Goal: Find specific page/section: Find specific page/section

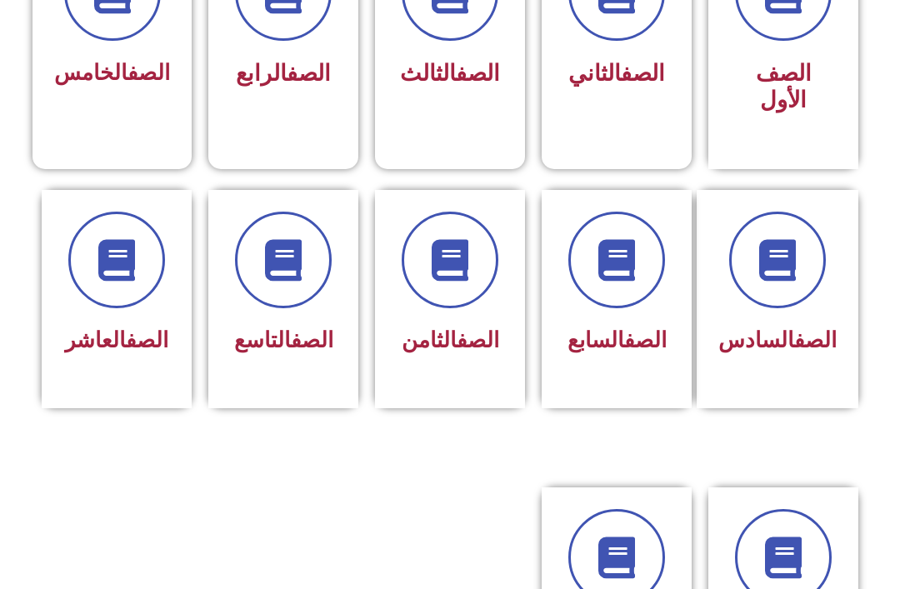
scroll to position [545, 0]
click at [132, 277] on icon at bounding box center [117, 260] width 42 height 42
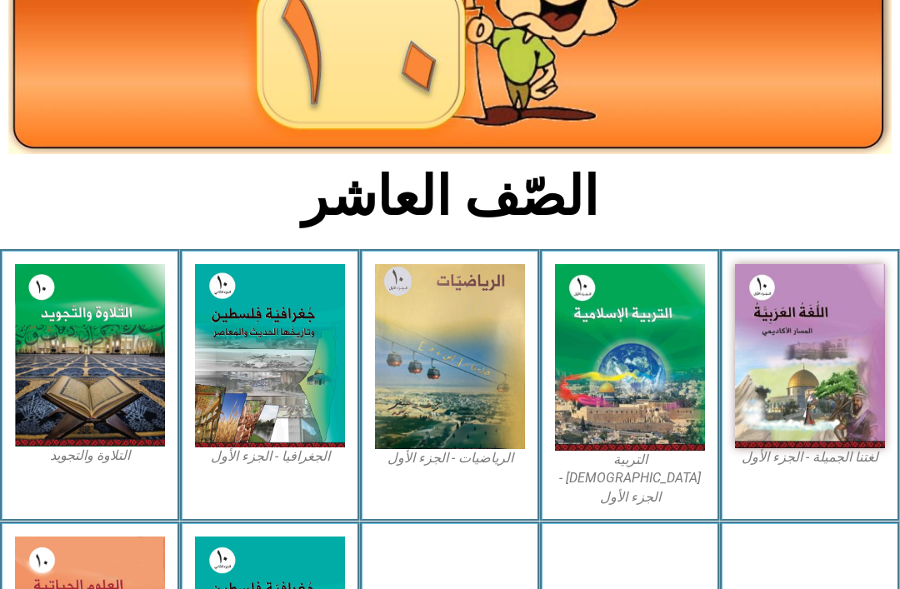
scroll to position [226, 0]
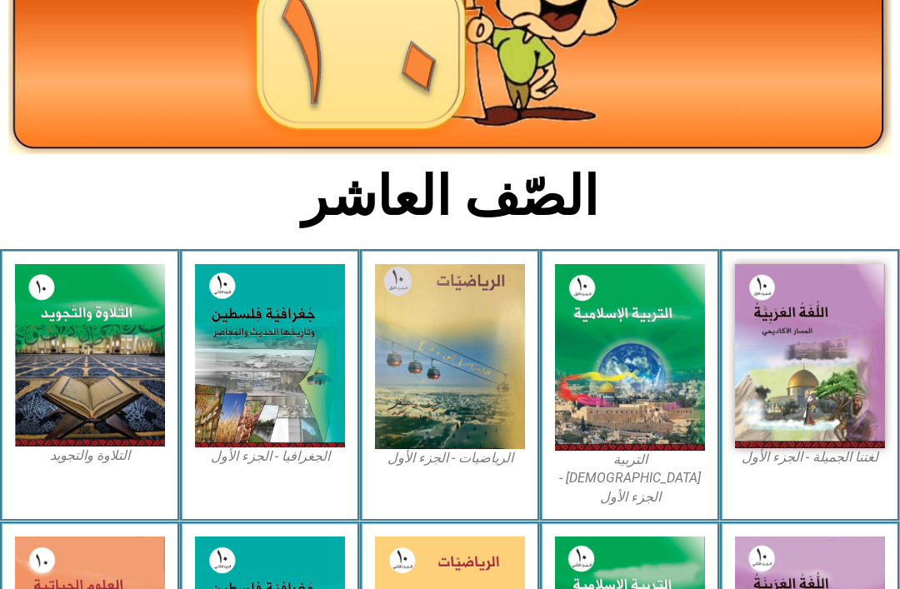
click at [605, 417] on img at bounding box center [630, 357] width 150 height 187
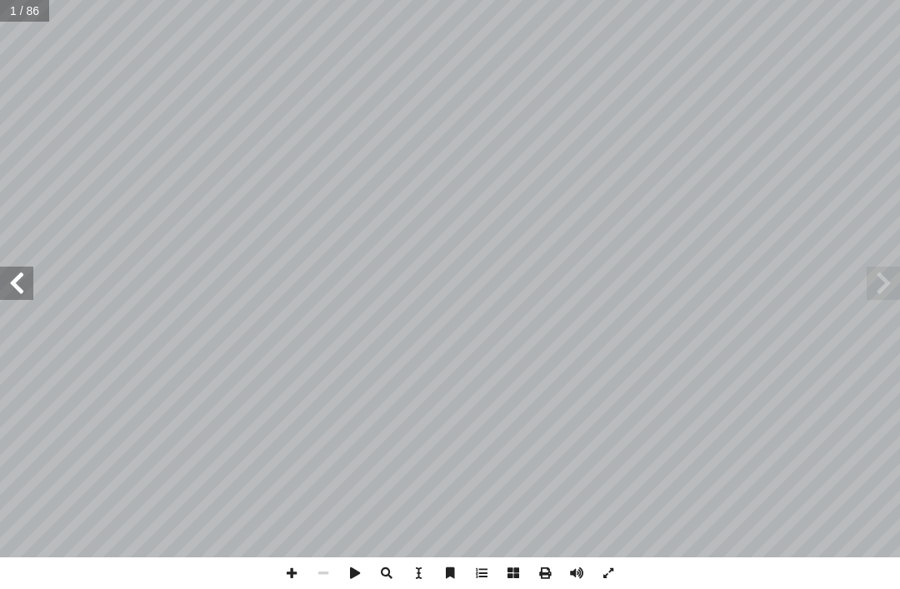
click at [7, 297] on span at bounding box center [16, 283] width 33 height 33
click at [21, 290] on span at bounding box center [16, 283] width 33 height 33
click at [887, 296] on span at bounding box center [883, 283] width 33 height 33
click at [867, 297] on span at bounding box center [883, 283] width 33 height 33
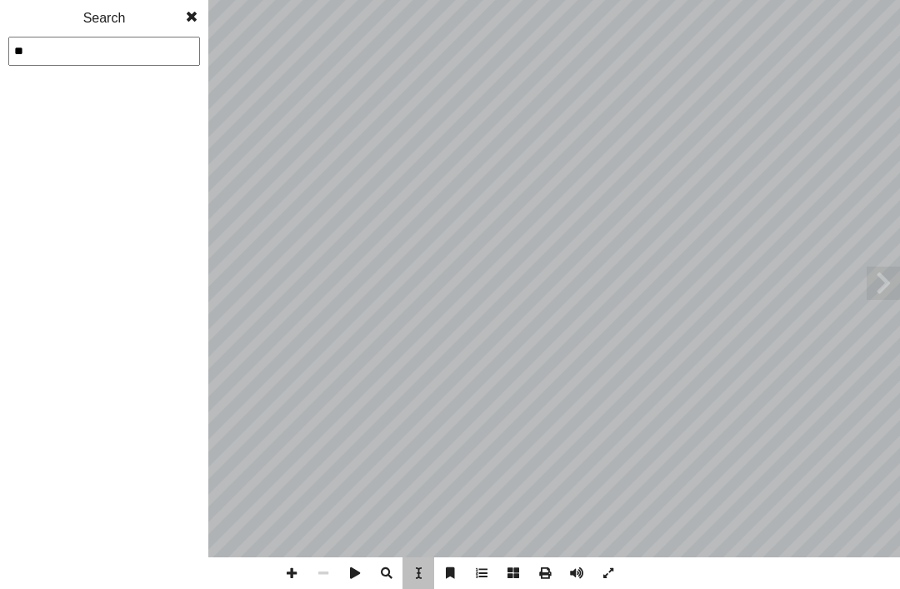
type input "**"
